Goal: Information Seeking & Learning: Learn about a topic

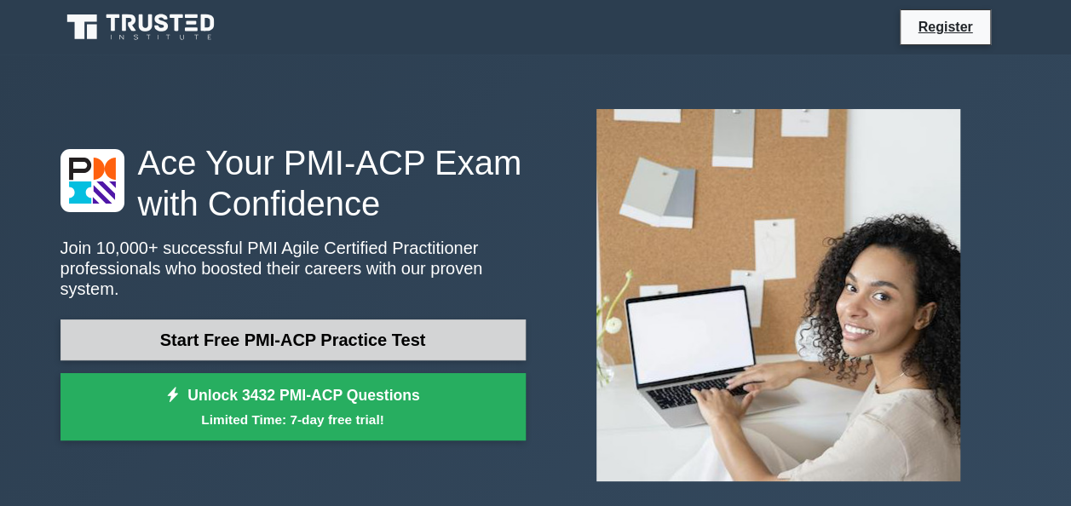
click at [343, 325] on link "Start Free PMI-ACP Practice Test" at bounding box center [292, 340] width 465 height 41
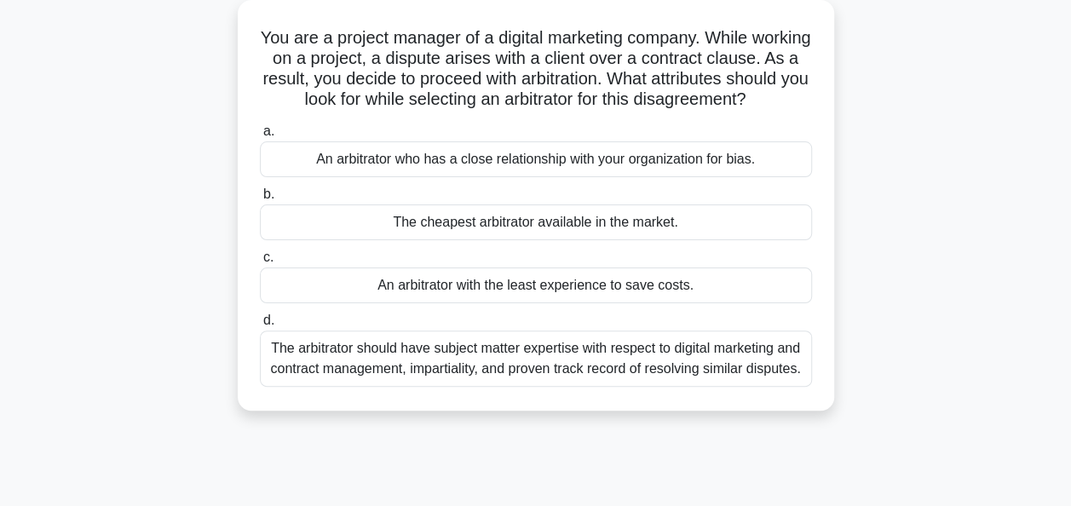
scroll to position [96, 0]
click at [486, 386] on div "The arbitrator should have subject matter expertise with respect to digital mar…" at bounding box center [536, 358] width 552 height 56
click at [260, 325] on input "d. The arbitrator should have subject matter expertise with respect to digital …" at bounding box center [260, 319] width 0 height 11
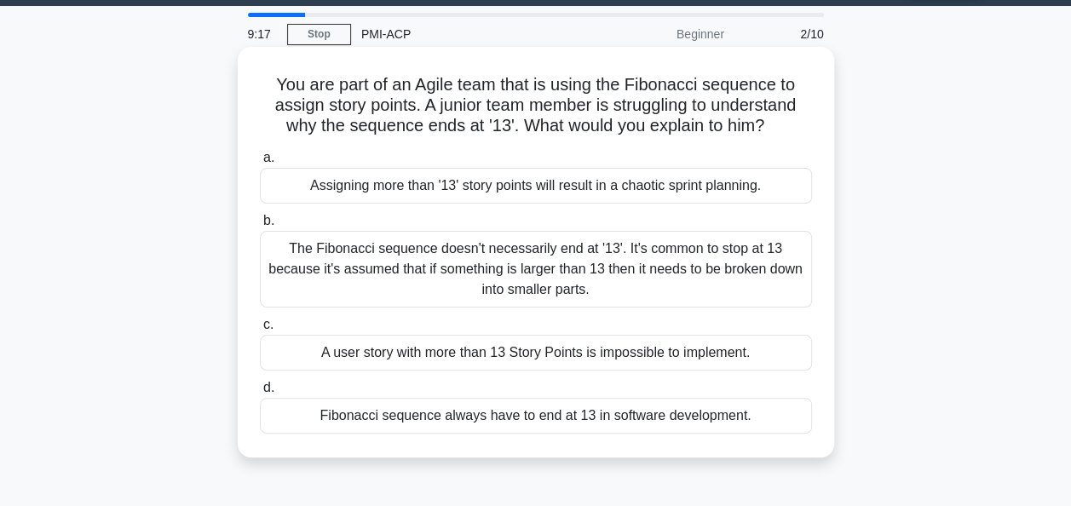
scroll to position [51, 0]
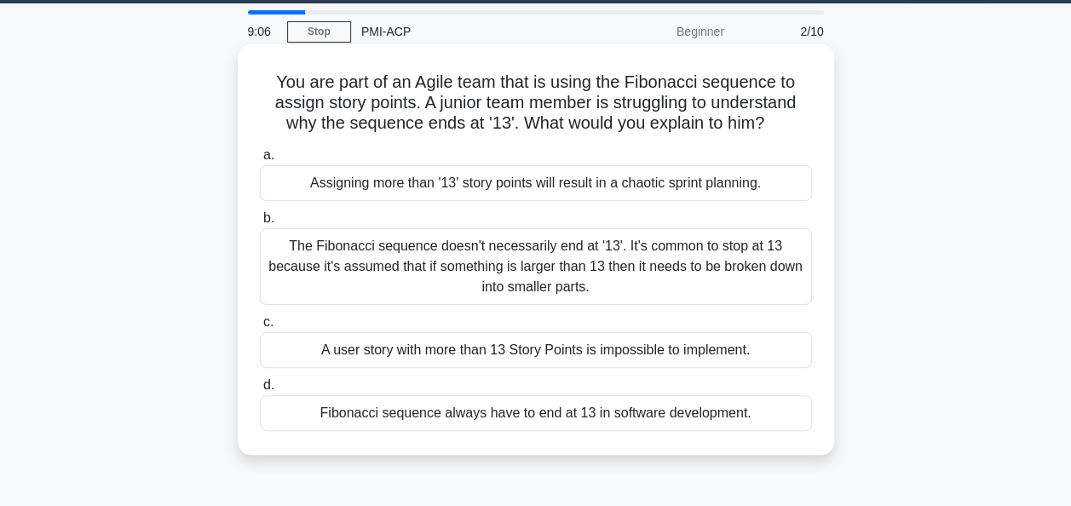
click at [543, 271] on div "The Fibonacci sequence doesn't necessarily end at '13'. It's common to stop at …" at bounding box center [536, 266] width 552 height 77
click at [260, 224] on input "b. The Fibonacci sequence doesn't necessarily end at '13'. It's common to stop …" at bounding box center [260, 218] width 0 height 11
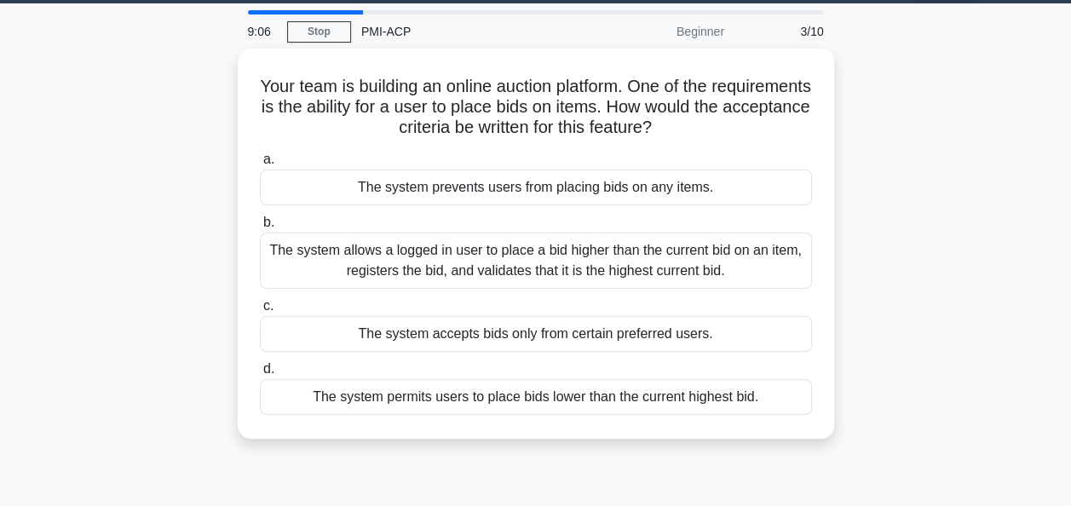
scroll to position [0, 0]
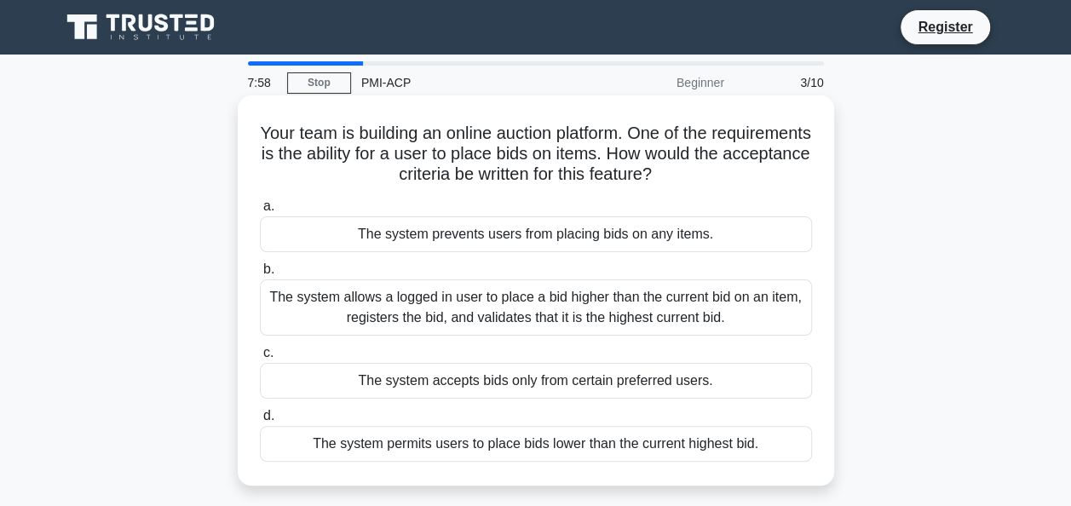
click at [697, 310] on div "The system allows a logged in user to place a bid higher than the current bid o…" at bounding box center [536, 307] width 552 height 56
click at [260, 275] on input "b. The system allows a logged in user to place a bid higher than the current bi…" at bounding box center [260, 269] width 0 height 11
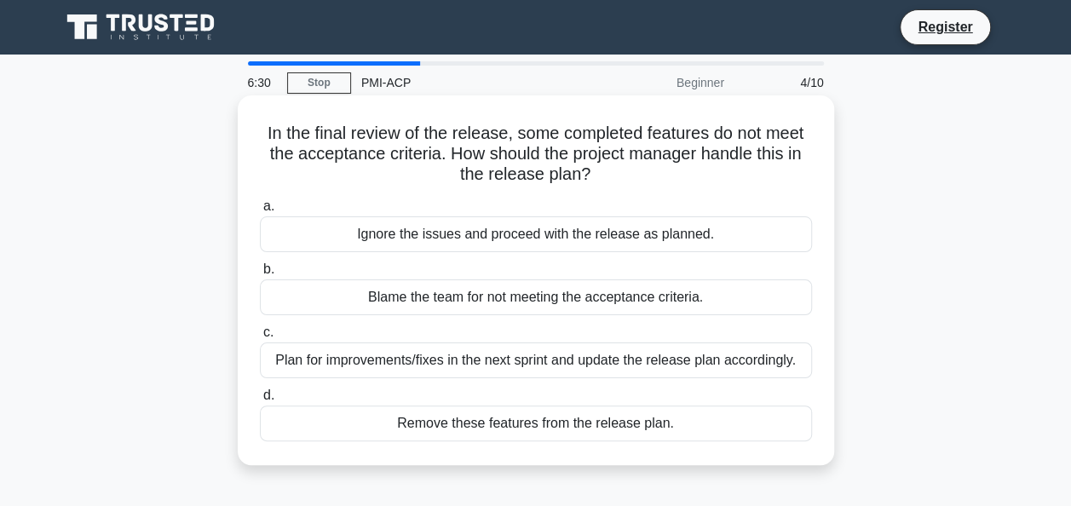
click at [503, 362] on div "Plan for improvements/fixes in the next sprint and update the release plan acco…" at bounding box center [536, 361] width 552 height 36
click at [260, 338] on input "c. Plan for improvements/fixes in the next sprint and update the release plan a…" at bounding box center [260, 332] width 0 height 11
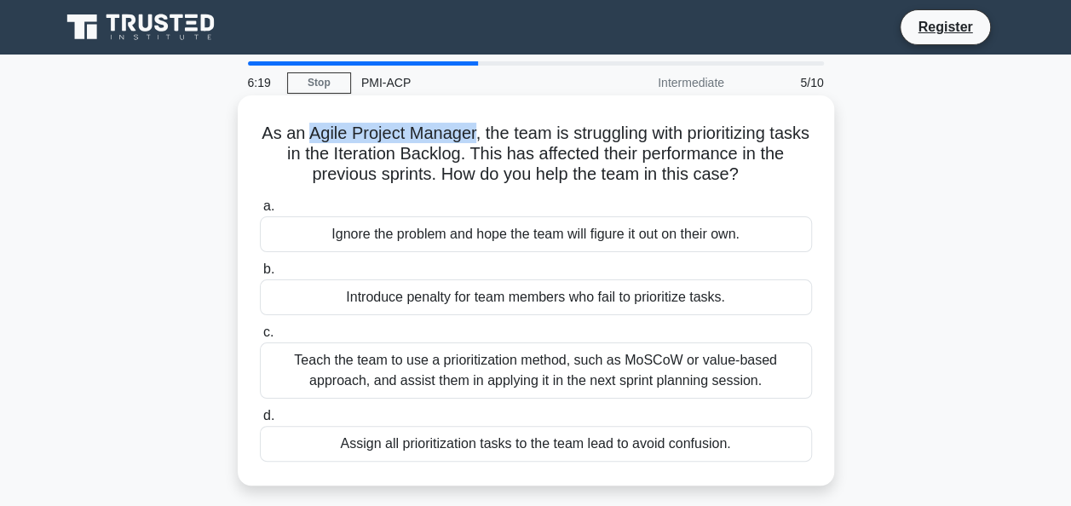
drag, startPoint x: 322, startPoint y: 133, endPoint x: 491, endPoint y: 136, distance: 168.7
click at [491, 136] on h5 "As an Agile Project Manager, the team is struggling with prioritizing tasks in …" at bounding box center [536, 154] width 556 height 63
drag, startPoint x: 491, startPoint y: 136, endPoint x: 562, endPoint y: 155, distance: 74.0
click at [562, 155] on h5 "As an Agile Project Manager, the team is struggling with prioritizing tasks in …" at bounding box center [536, 154] width 556 height 63
click at [659, 373] on div "Teach the team to use a prioritization method, such as MoSCoW or value-based ap…" at bounding box center [536, 371] width 552 height 56
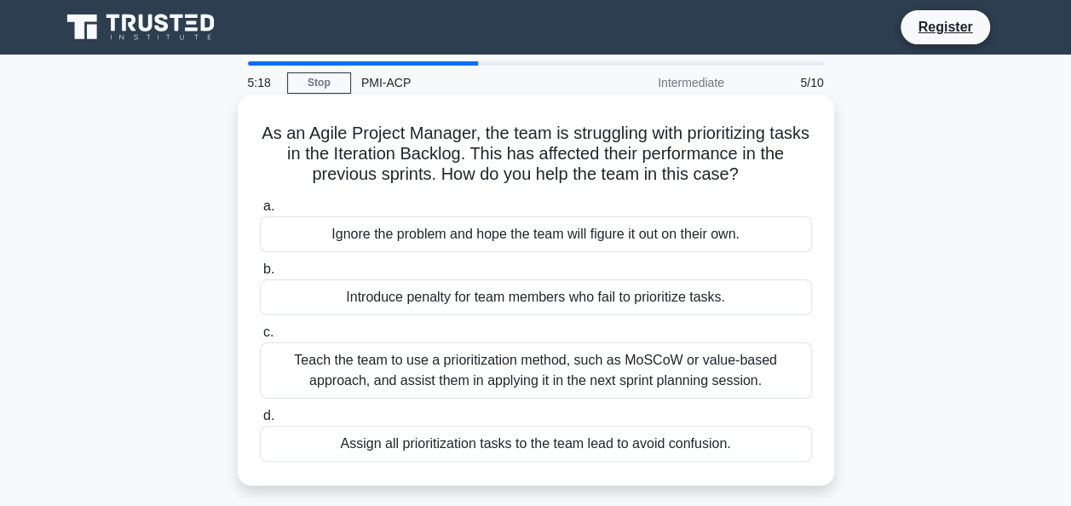
click at [260, 338] on input "c. Teach the team to use a prioritization method, such as MoSCoW or value-based…" at bounding box center [260, 332] width 0 height 11
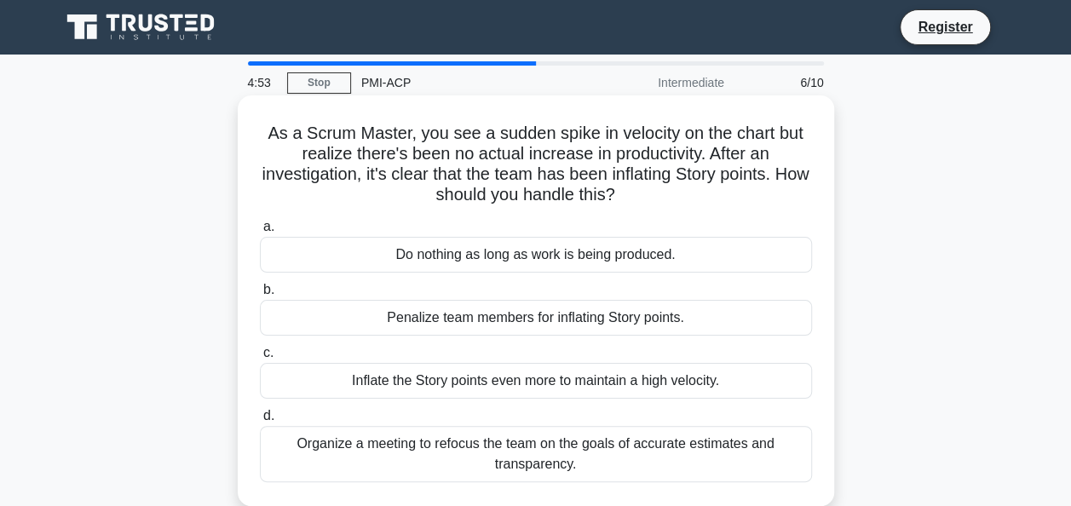
click at [626, 464] on div "Organize a meeting to refocus the team on the goals of accurate estimates and t…" at bounding box center [536, 454] width 552 height 56
click at [260, 422] on input "d. Organize a meeting to refocus the team on the goals of accurate estimates an…" at bounding box center [260, 416] width 0 height 11
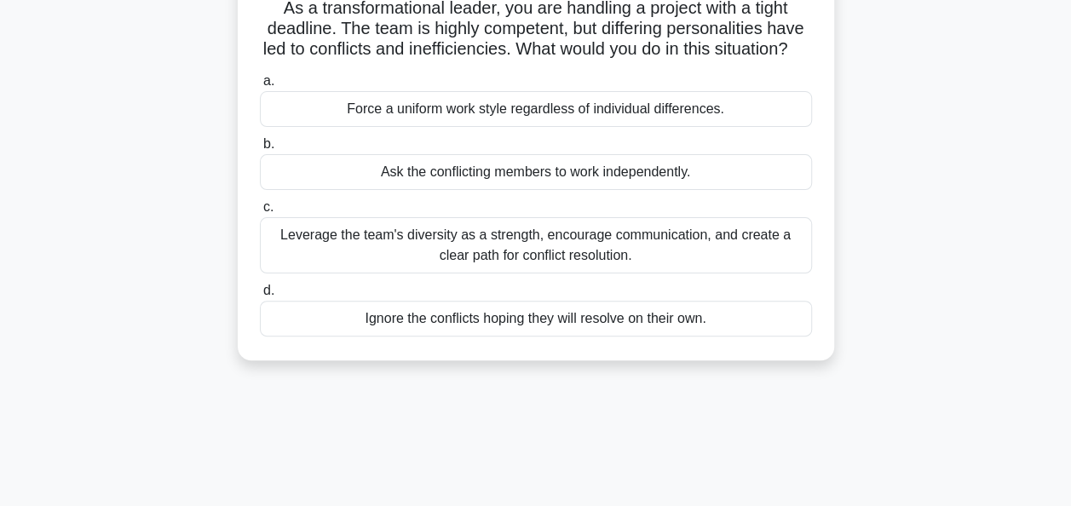
scroll to position [126, 0]
click at [567, 272] on div "Leverage the team's diversity as a strength, encourage communication, and creat…" at bounding box center [536, 244] width 552 height 56
click at [260, 212] on input "c. Leverage the team's diversity as a strength, encourage communication, and cr…" at bounding box center [260, 206] width 0 height 11
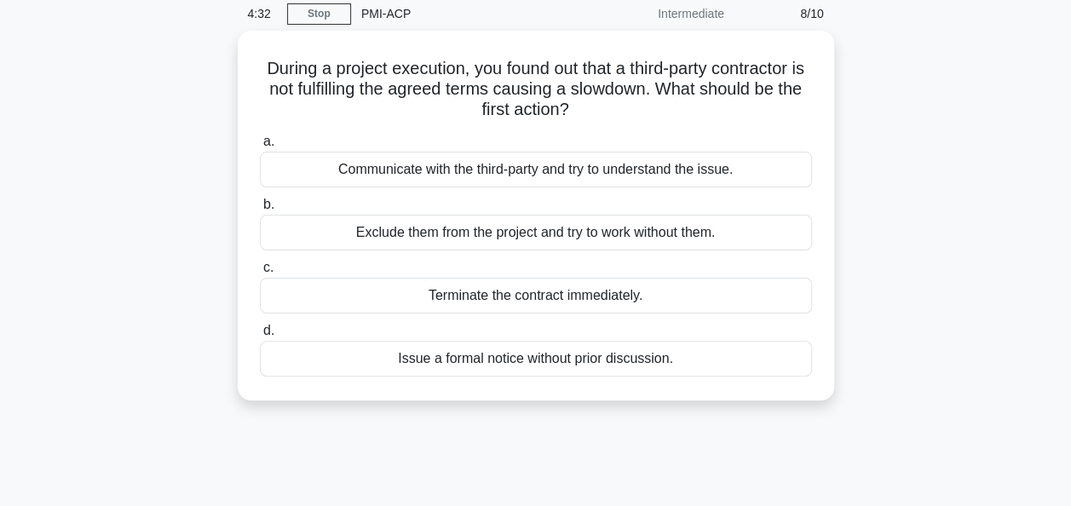
scroll to position [0, 0]
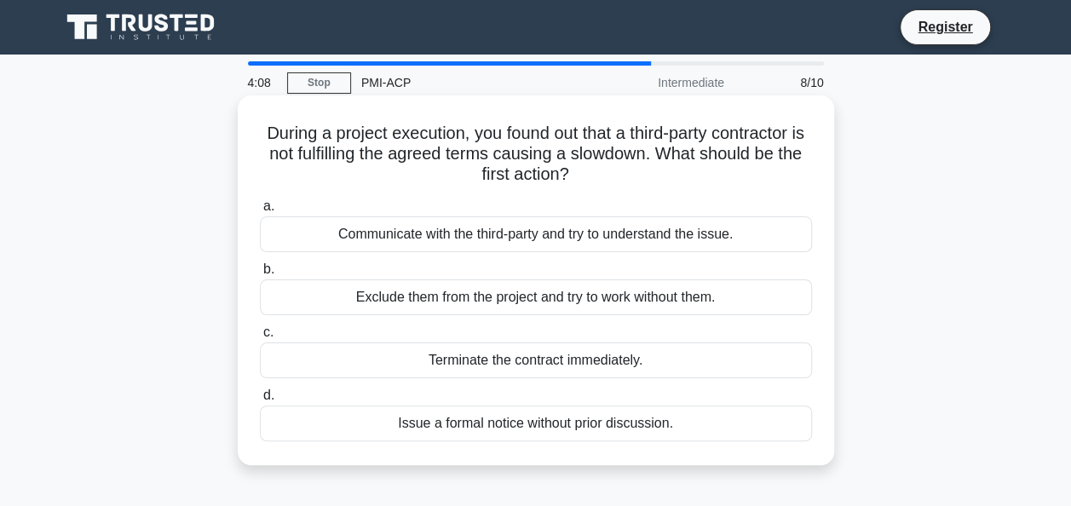
click at [655, 237] on div "Communicate with the third-party and try to understand the issue." at bounding box center [536, 234] width 552 height 36
click at [260, 212] on input "a. Communicate with the third-party and try to understand the issue." at bounding box center [260, 206] width 0 height 11
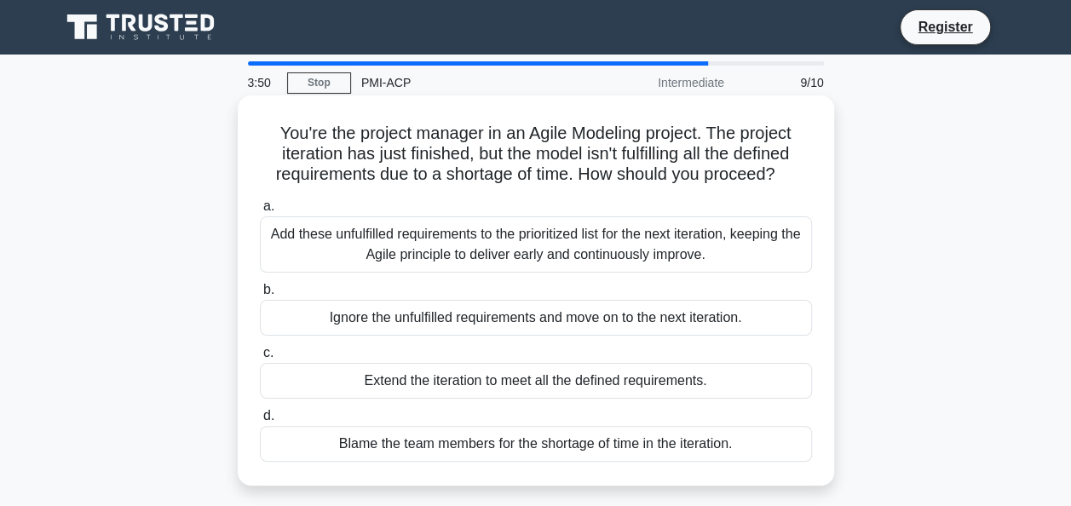
click at [726, 253] on div "Add these unfulfilled requirements to the prioritized list for the next iterati…" at bounding box center [536, 244] width 552 height 56
click at [260, 212] on input "a. Add these unfulfilled requirements to the prioritized list for the next iter…" at bounding box center [260, 206] width 0 height 11
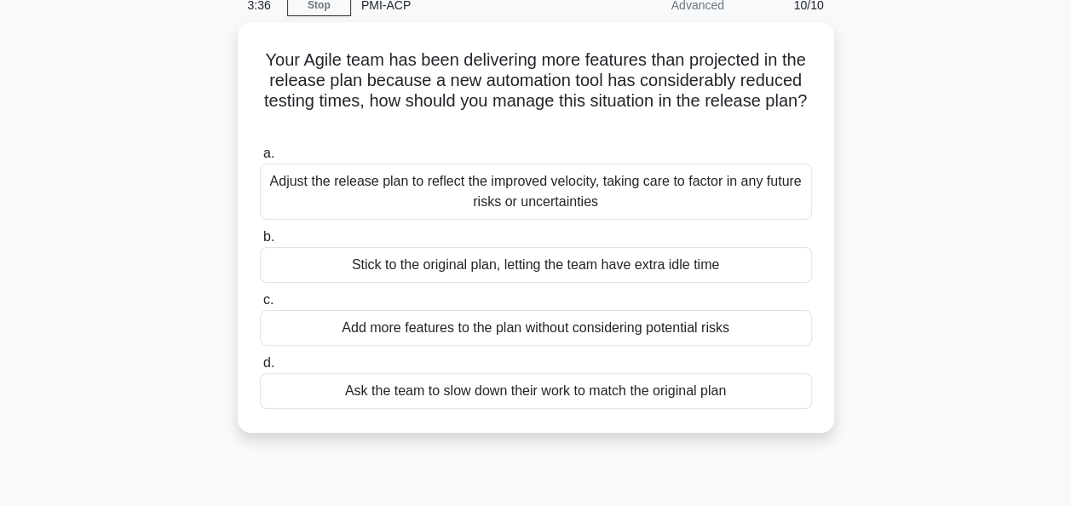
scroll to position [79, 0]
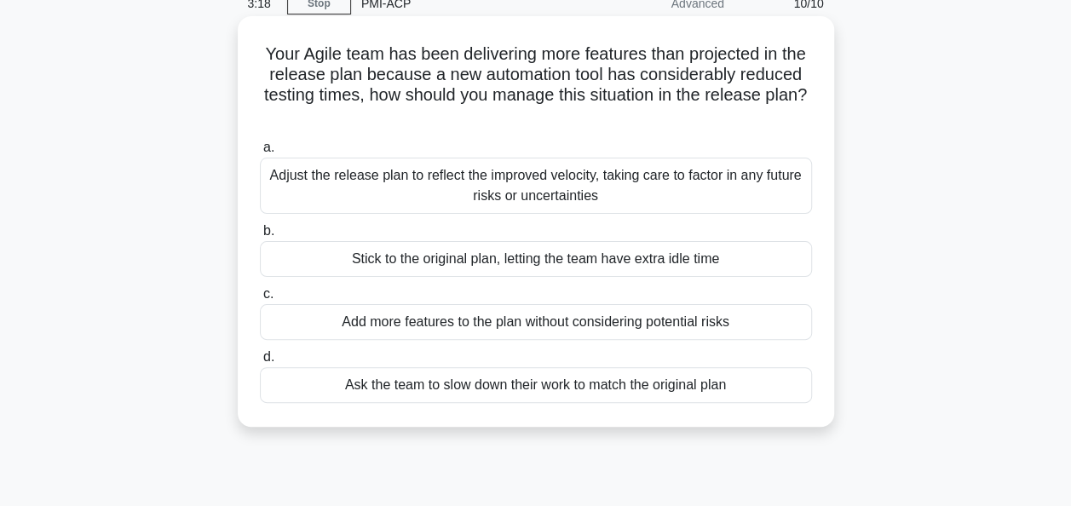
click at [706, 193] on div "Adjust the release plan to reflect the improved velocity, taking care to factor…" at bounding box center [536, 186] width 552 height 56
click at [260, 153] on input "a. Adjust the release plan to reflect the improved velocity, taking care to fac…" at bounding box center [260, 147] width 0 height 11
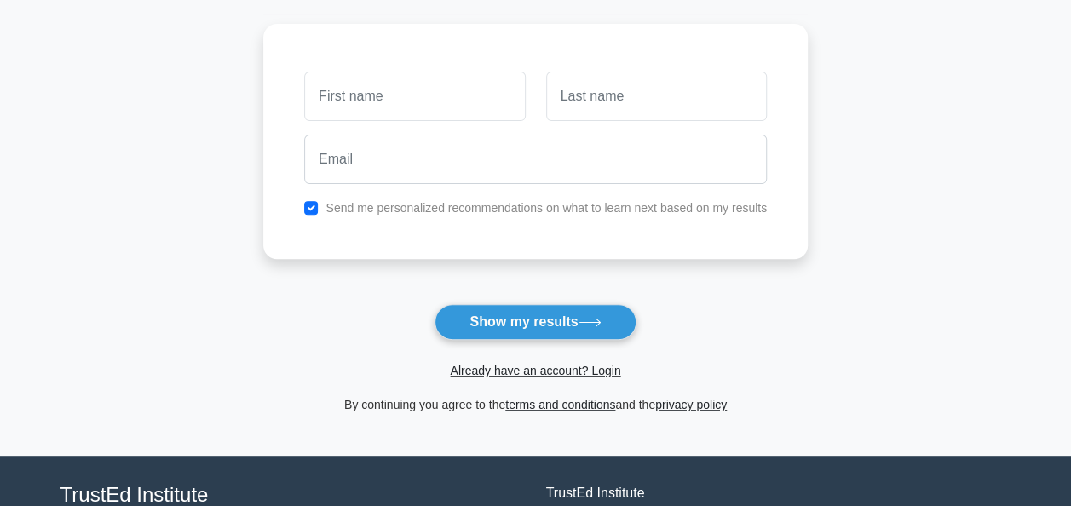
scroll to position [213, 0]
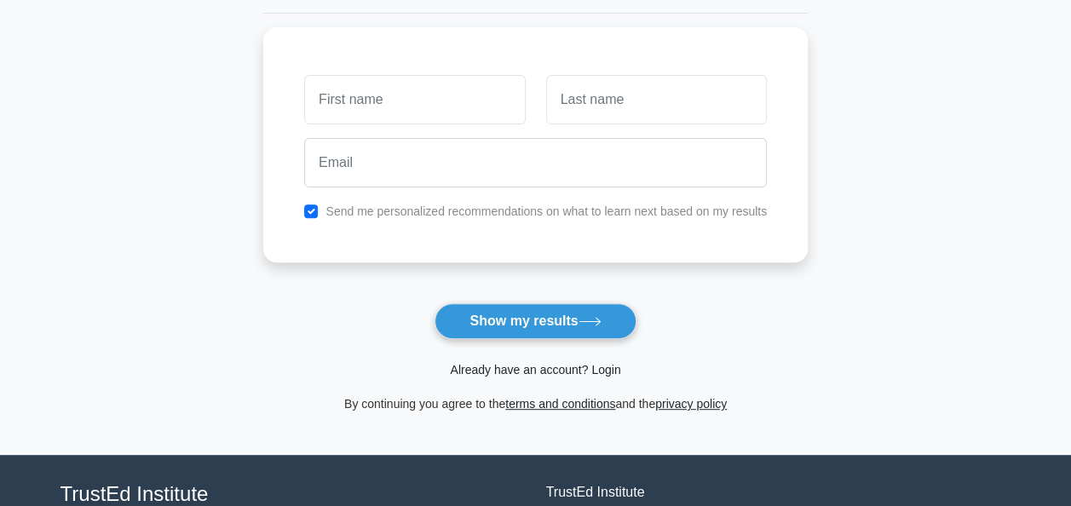
click at [600, 369] on link "Already have an account? Login" at bounding box center [535, 370] width 170 height 14
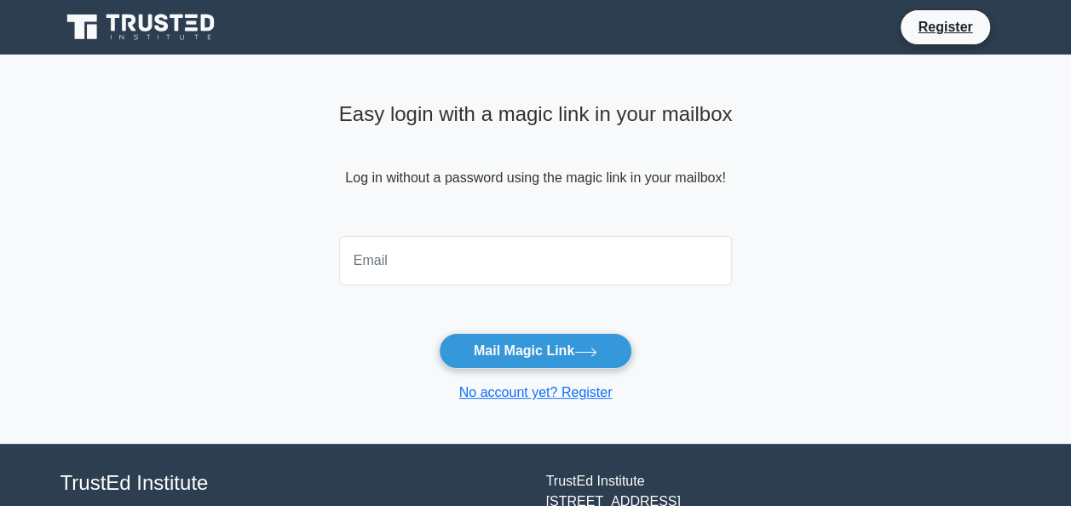
click at [436, 270] on input "email" at bounding box center [536, 260] width 394 height 49
type input "mohammed.tahseen.shaikh@gmail.com"
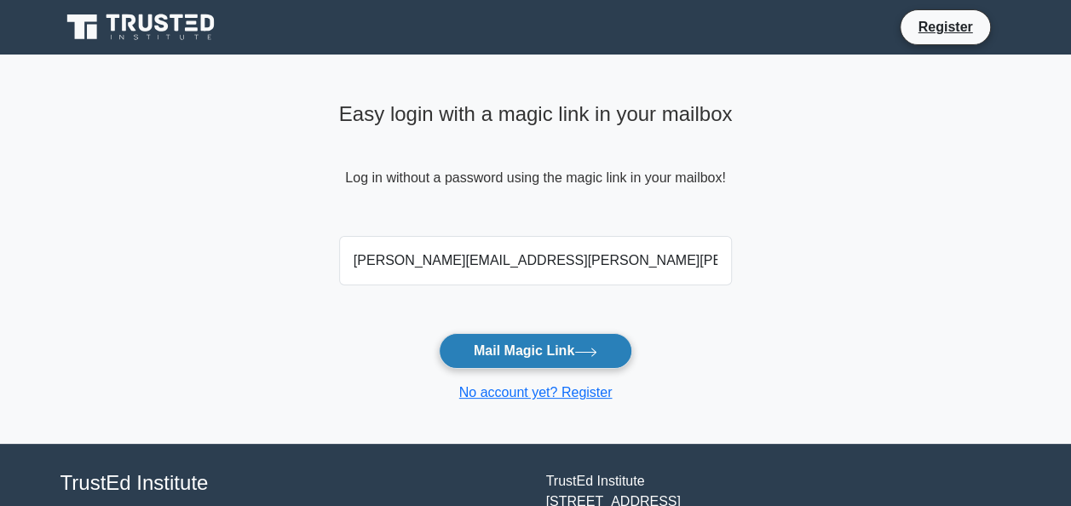
click at [532, 351] on button "Mail Magic Link" at bounding box center [535, 351] width 193 height 36
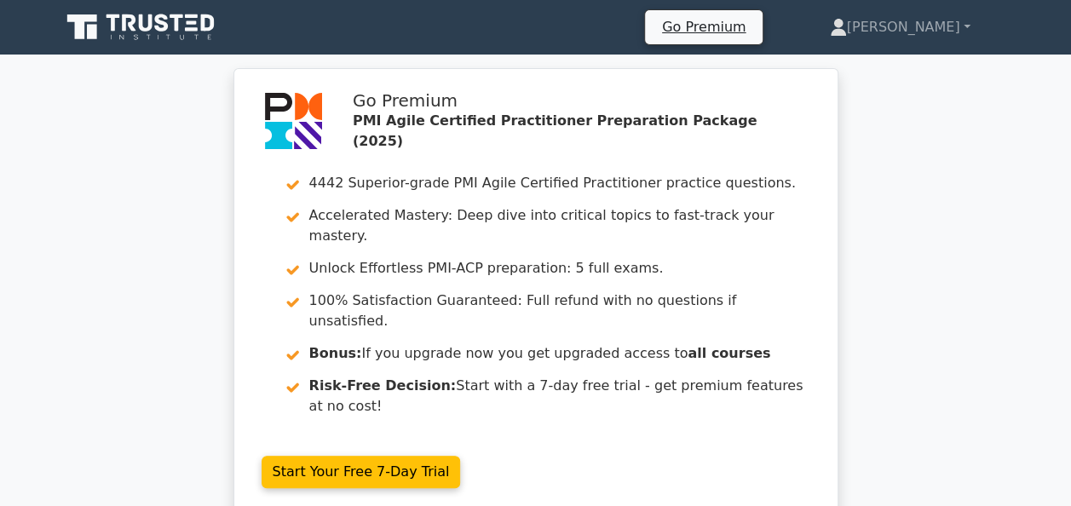
click at [147, 25] on icon at bounding box center [142, 27] width 164 height 32
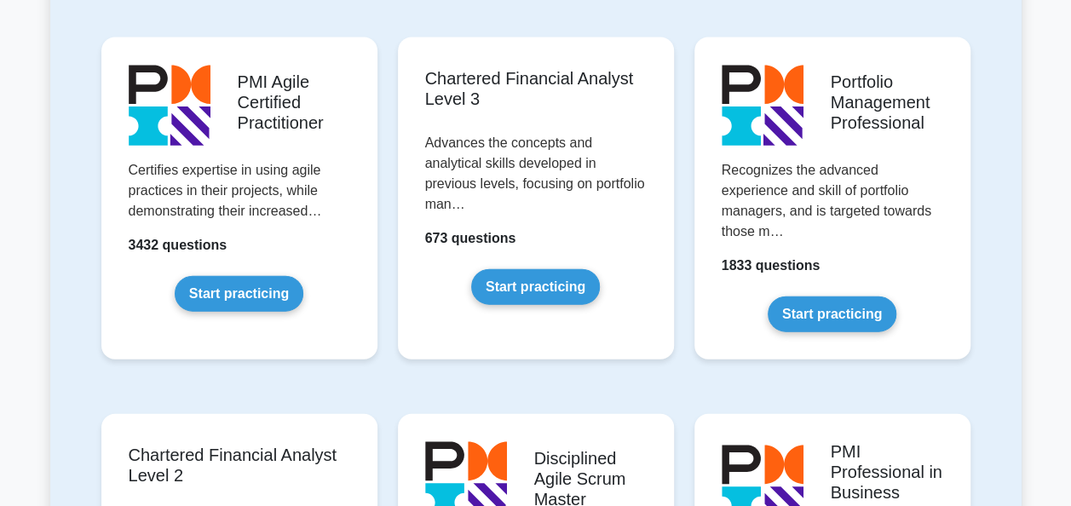
scroll to position [1860, 0]
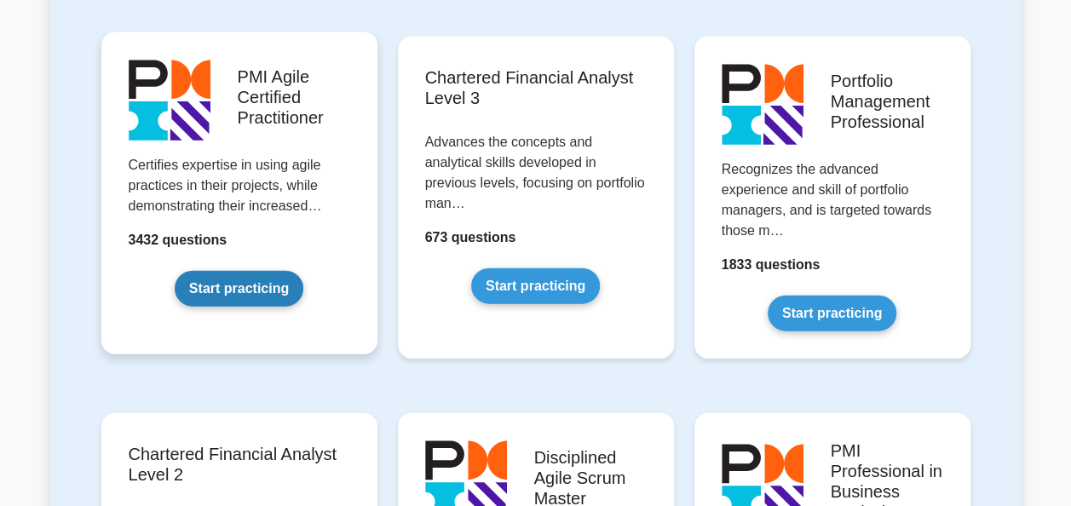
click at [260, 271] on link "Start practicing" at bounding box center [239, 289] width 129 height 36
